Goal: Information Seeking & Learning: Learn about a topic

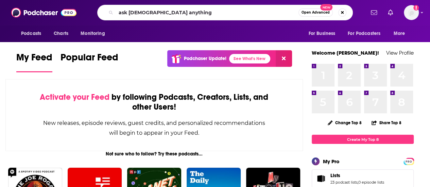
type input "ask [DEMOGRAPHIC_DATA] anything"
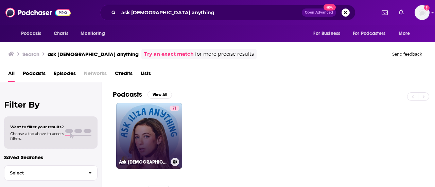
click at [141, 123] on link "71 Ask [DEMOGRAPHIC_DATA] Anything" at bounding box center [149, 136] width 66 height 66
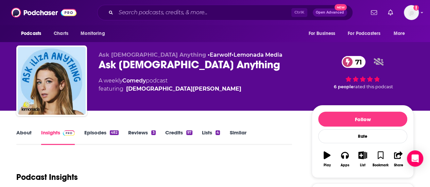
click at [134, 132] on link "Reviews 3" at bounding box center [141, 138] width 27 height 16
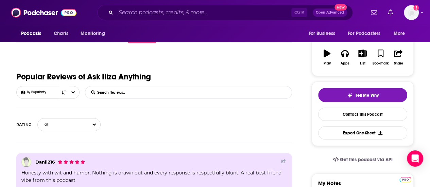
scroll to position [68, 0]
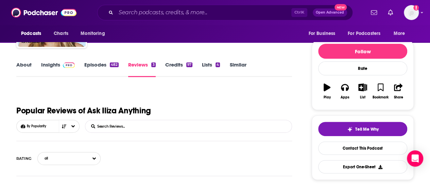
click at [99, 66] on link "Episodes 482" at bounding box center [101, 70] width 34 height 16
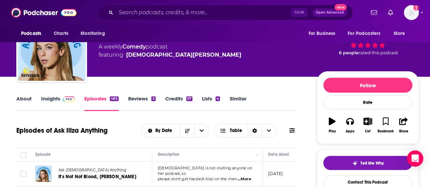
scroll to position [34, 0]
click at [24, 98] on link "About" at bounding box center [23, 104] width 15 height 16
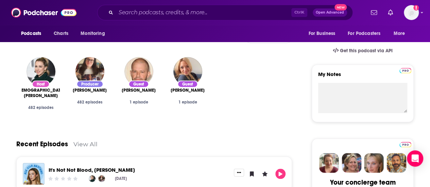
scroll to position [170, 0]
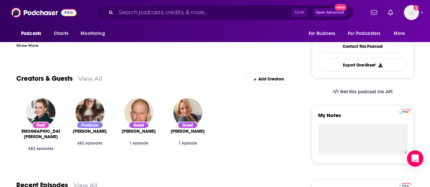
click at [89, 81] on link "View All" at bounding box center [90, 78] width 24 height 7
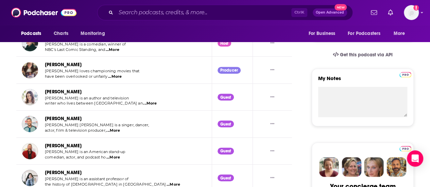
scroll to position [197, 0]
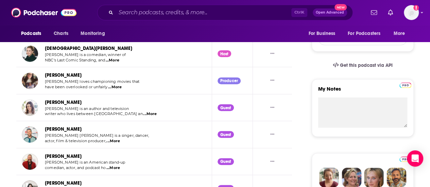
click at [69, 102] on link "[PERSON_NAME]" at bounding box center [63, 103] width 37 height 6
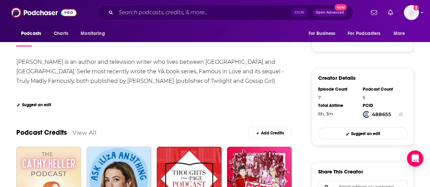
scroll to position [68, 0]
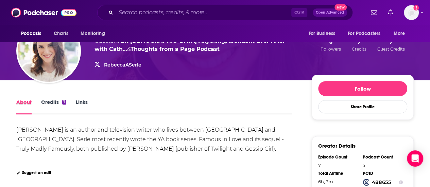
click at [39, 103] on div "About" at bounding box center [28, 107] width 25 height 16
click at [57, 103] on link "Credits 7" at bounding box center [53, 107] width 25 height 16
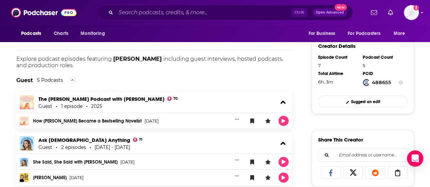
scroll to position [204, 0]
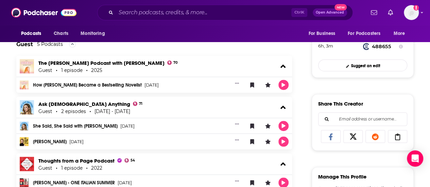
click at [69, 126] on link "She Said, She Said with [PERSON_NAME]" at bounding box center [75, 126] width 85 height 5
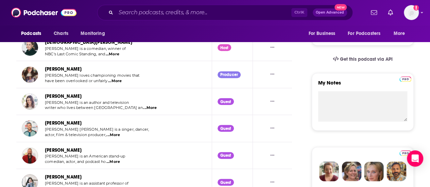
scroll to position [204, 0]
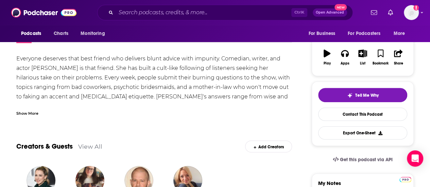
scroll to position [204, 0]
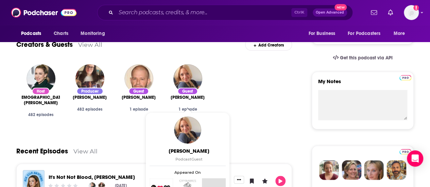
click at [191, 98] on span "[PERSON_NAME]" at bounding box center [188, 97] width 34 height 5
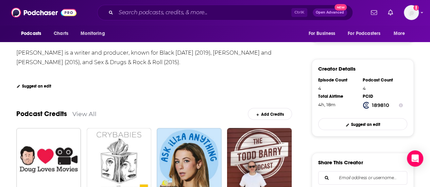
scroll to position [136, 0]
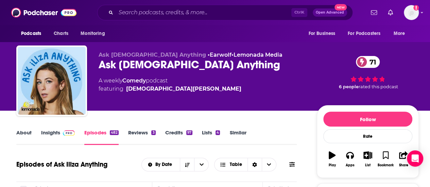
click at [53, 129] on div "About Insights Episodes 482 Reviews 3 Credits 97 Lists 4 Similar" at bounding box center [156, 137] width 281 height 17
click at [52, 132] on link "Insights" at bounding box center [58, 138] width 34 height 16
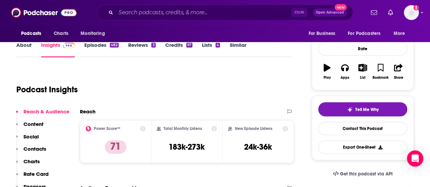
scroll to position [68, 0]
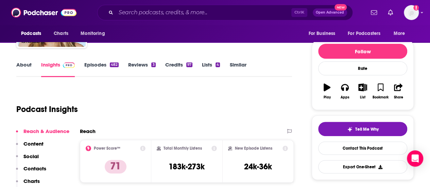
click at [19, 62] on link "About" at bounding box center [23, 70] width 15 height 16
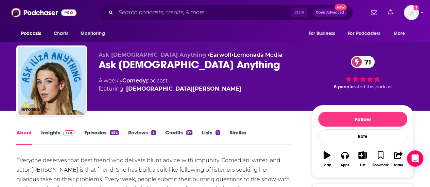
click at [91, 133] on link "Episodes 482" at bounding box center [101, 138] width 34 height 16
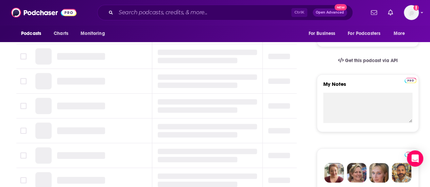
scroll to position [34, 0]
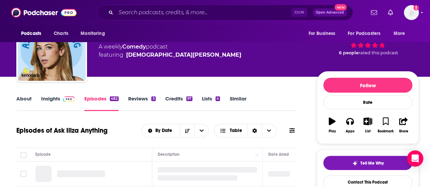
click at [139, 98] on link "Reviews 3" at bounding box center [141, 104] width 27 height 16
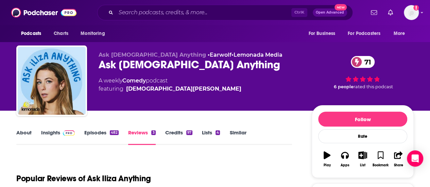
click at [20, 132] on link "About" at bounding box center [23, 138] width 15 height 16
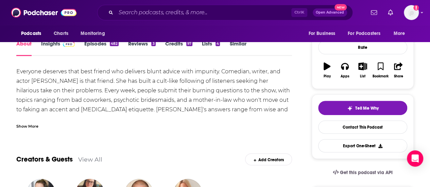
scroll to position [68, 0]
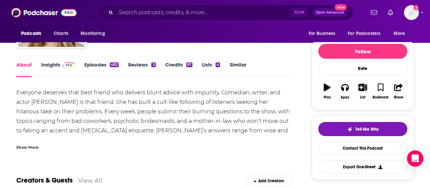
click at [49, 61] on div "About Insights Episodes 482 Reviews 3 Credits 97 Lists 4 Similar" at bounding box center [154, 69] width 276 height 17
click at [49, 66] on link "Insights" at bounding box center [58, 70] width 34 height 16
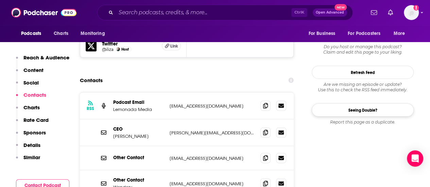
scroll to position [680, 0]
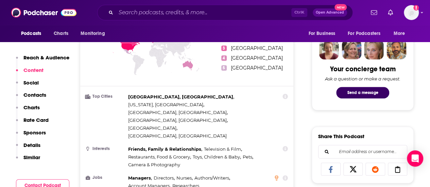
scroll to position [408, 0]
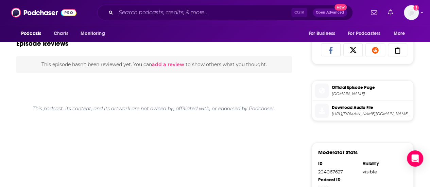
scroll to position [204, 0]
